Goal: Information Seeking & Learning: Learn about a topic

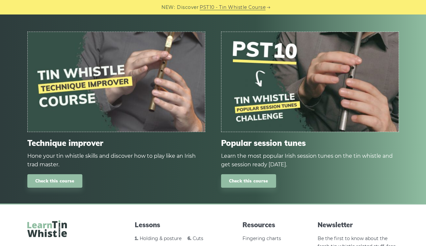
scroll to position [2355, 0]
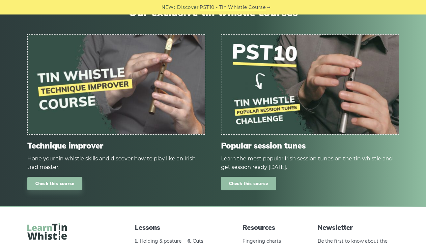
click at [251, 185] on link "Check this course" at bounding box center [248, 184] width 55 height 14
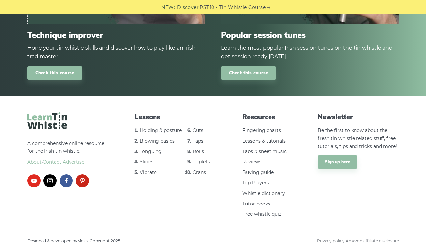
scroll to position [2466, 0]
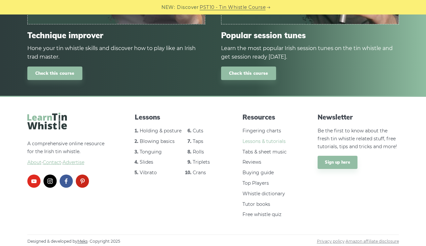
click at [252, 141] on link "Lessons & tutorials" at bounding box center [264, 141] width 43 height 6
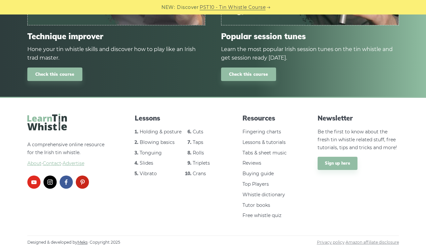
scroll to position [2467, 0]
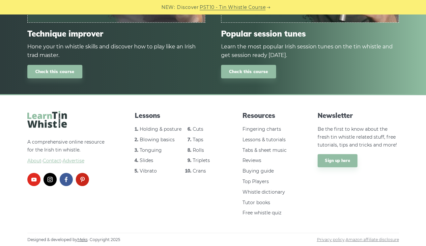
click at [207, 9] on link "PST10 - Tin Whistle Course" at bounding box center [233, 8] width 66 height 8
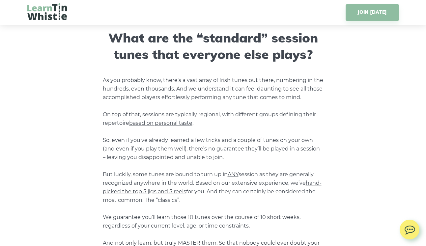
scroll to position [507, 0]
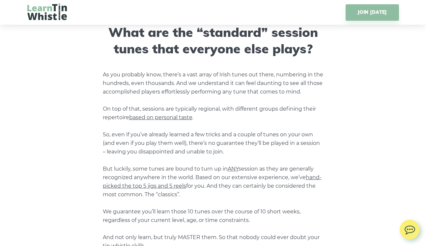
click at [177, 186] on span "hand-picked the top 5 jigs and 5 reels" at bounding box center [212, 181] width 219 height 15
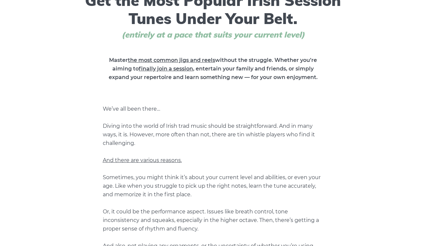
scroll to position [0, 0]
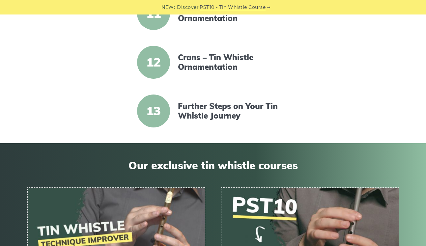
scroll to position [681, 0]
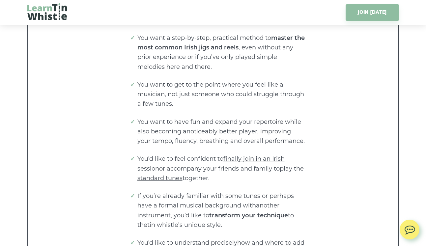
scroll to position [1000, 0]
